Goal: Task Accomplishment & Management: Manage account settings

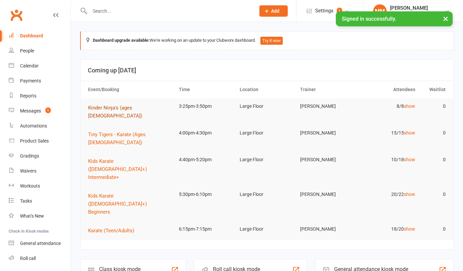
click at [115, 107] on span "Kinder Ninja's (ages [DEMOGRAPHIC_DATA])" at bounding box center [115, 112] width 54 height 14
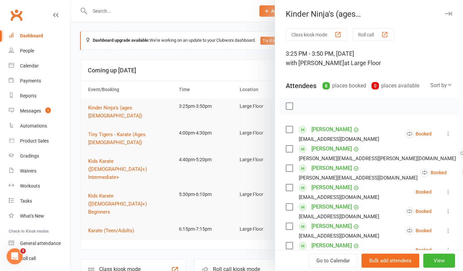
click at [319, 185] on link "[PERSON_NAME]" at bounding box center [331, 187] width 40 height 11
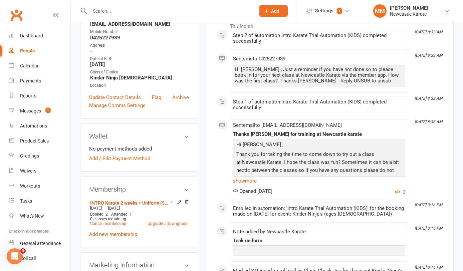
scroll to position [166, 0]
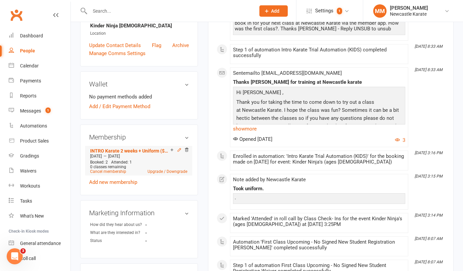
click at [180, 150] on icon at bounding box center [179, 149] width 5 height 5
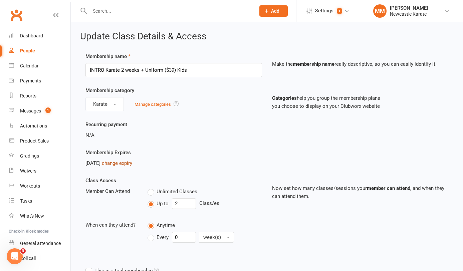
click at [125, 160] on link "change expiry" at bounding box center [117, 163] width 30 height 6
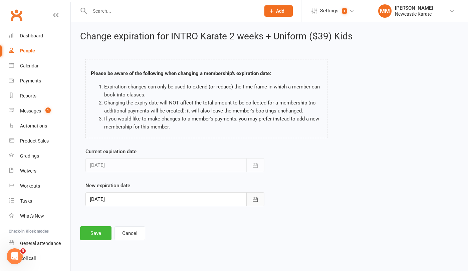
click at [256, 200] on icon "button" at bounding box center [255, 199] width 7 height 7
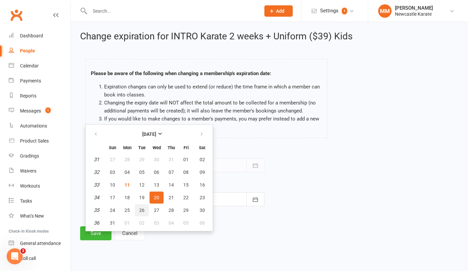
click at [141, 208] on span "26" at bounding box center [141, 210] width 5 height 5
type input "26 Aug 2025"
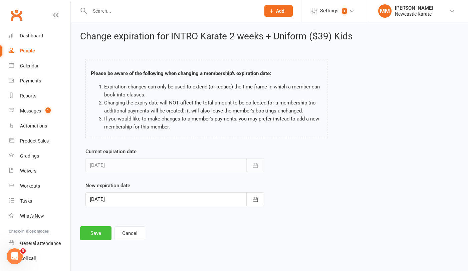
click at [94, 232] on button "Save" at bounding box center [95, 233] width 31 height 14
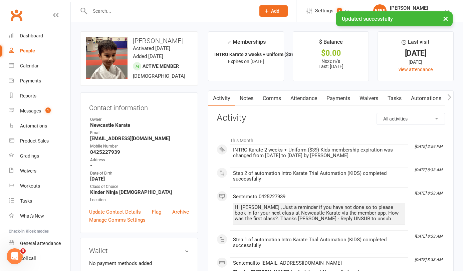
click at [296, 96] on link "Attendance" at bounding box center [304, 98] width 36 height 15
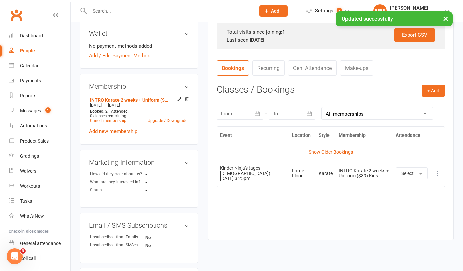
scroll to position [248, 0]
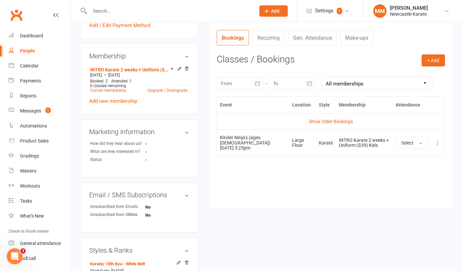
click at [433, 146] on button at bounding box center [437, 143] width 8 height 8
click at [422, 182] on link "Remove booking" at bounding box center [408, 182] width 66 height 13
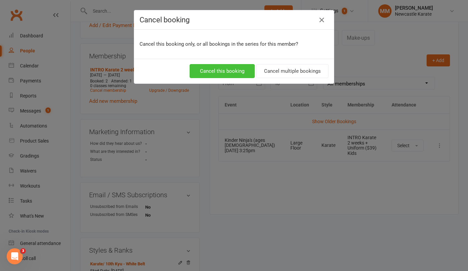
click at [235, 71] on button "Cancel this booking" at bounding box center [221, 71] width 65 height 14
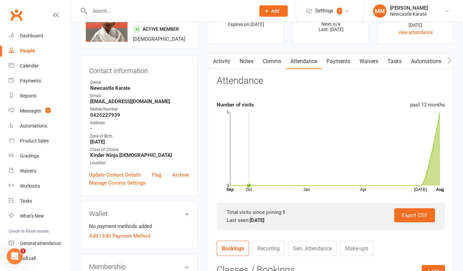
scroll to position [0, 0]
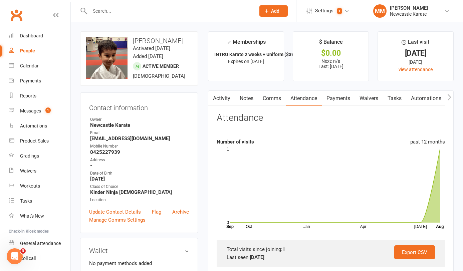
click at [270, 97] on link "Comms" at bounding box center [272, 98] width 28 height 15
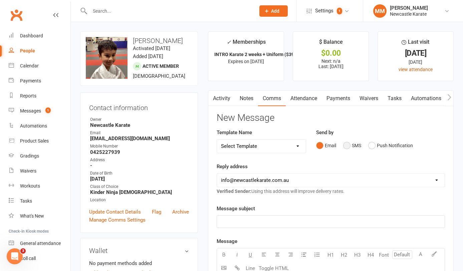
drag, startPoint x: 349, startPoint y: 143, endPoint x: 342, endPoint y: 144, distance: 6.7
click at [349, 143] on button "SMS" at bounding box center [352, 145] width 18 height 13
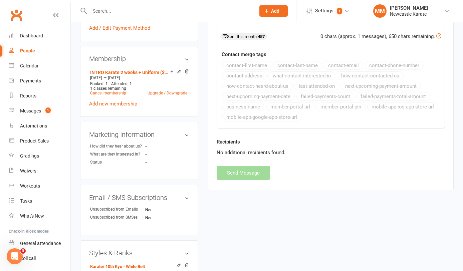
scroll to position [408, 0]
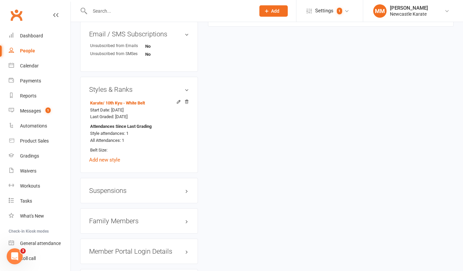
click at [127, 222] on h3 "Family Members" at bounding box center [139, 220] width 100 height 7
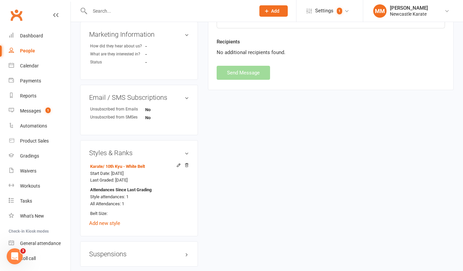
scroll to position [40, 0]
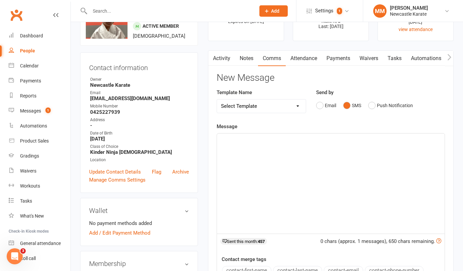
click at [248, 142] on p "﻿" at bounding box center [331, 139] width 220 height 8
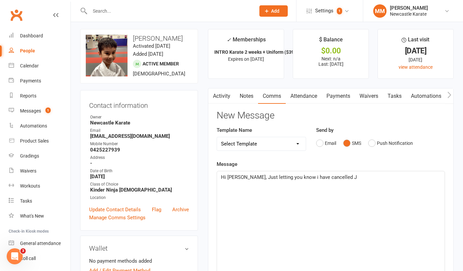
scroll to position [0, 0]
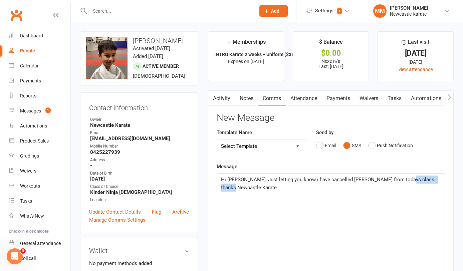
drag, startPoint x: 393, startPoint y: 178, endPoint x: 432, endPoint y: 179, distance: 39.4
click at [433, 179] on p "Hi Jyoti, Just letting you know i have cancelled levi from todays class. thanks…" at bounding box center [331, 183] width 220 height 16
drag, startPoint x: 326, startPoint y: 179, endPoint x: 332, endPoint y: 172, distance: 9.0
click at [327, 179] on span "Hi Jyoti, Just letting you know i have cancelled levi from todays class. thanks…" at bounding box center [329, 183] width 216 height 14
click at [378, 178] on span "Hi Jyoti, Just letting you know i have cancelled Levi from todays class. thanks…" at bounding box center [329, 183] width 216 height 14
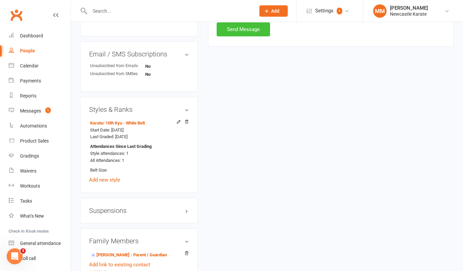
scroll to position [388, 0]
click at [242, 34] on button "Send Message" at bounding box center [243, 30] width 53 height 14
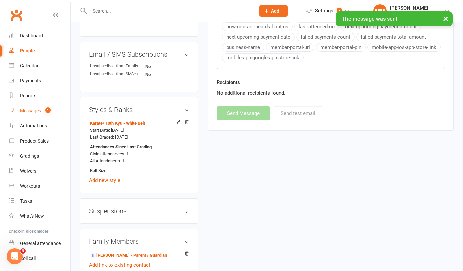
click at [25, 109] on div "Messages" at bounding box center [30, 110] width 21 height 5
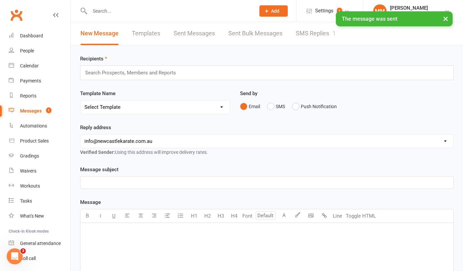
click at [323, 30] on link "SMS Replies 1" at bounding box center [316, 33] width 40 height 23
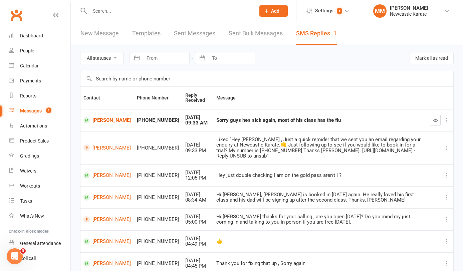
click at [18, 8] on link "Clubworx" at bounding box center [16, 15] width 17 height 17
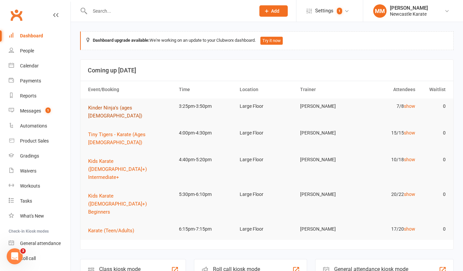
click at [112, 105] on span "Kinder Ninja's (ages [DEMOGRAPHIC_DATA])" at bounding box center [115, 112] width 54 height 14
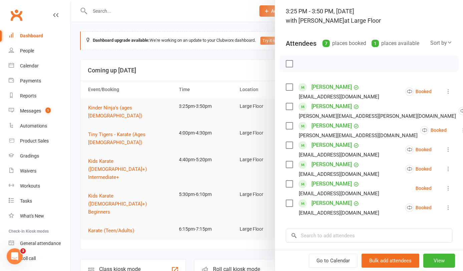
scroll to position [59, 0]
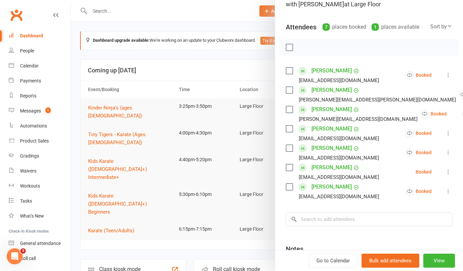
click at [221, 24] on div at bounding box center [267, 135] width 392 height 271
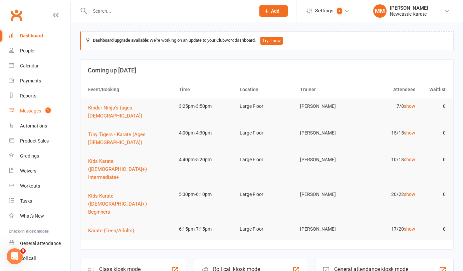
click at [32, 108] on div "Messages" at bounding box center [30, 110] width 21 height 5
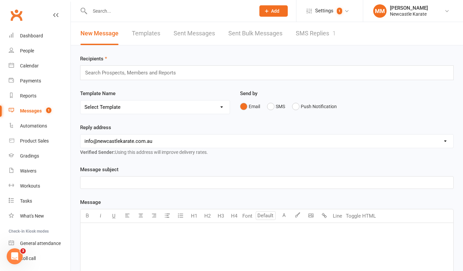
click at [15, 9] on link "Clubworx" at bounding box center [16, 15] width 17 height 17
